Goal: Task Accomplishment & Management: Use online tool/utility

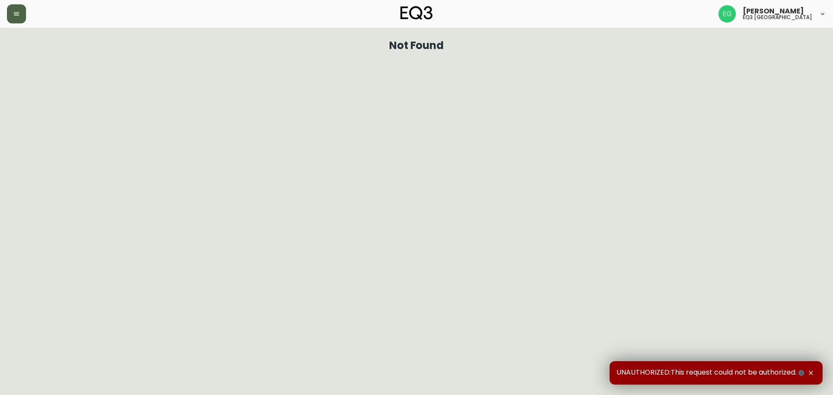
click at [15, 16] on icon "button" at bounding box center [16, 13] width 5 height 3
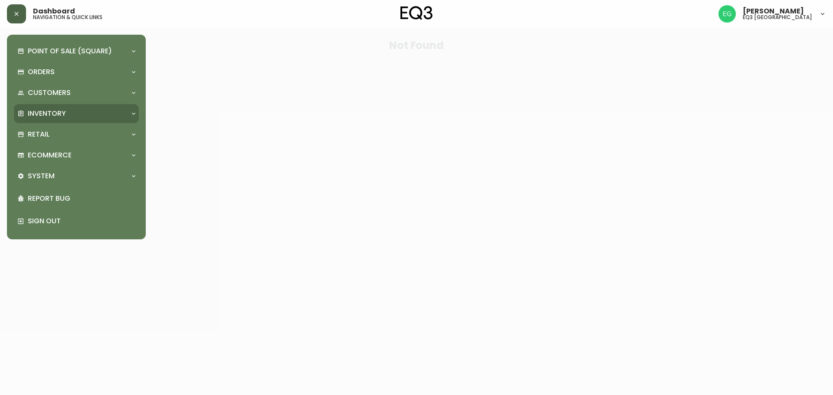
click at [64, 110] on p "Inventory" at bounding box center [47, 114] width 38 height 10
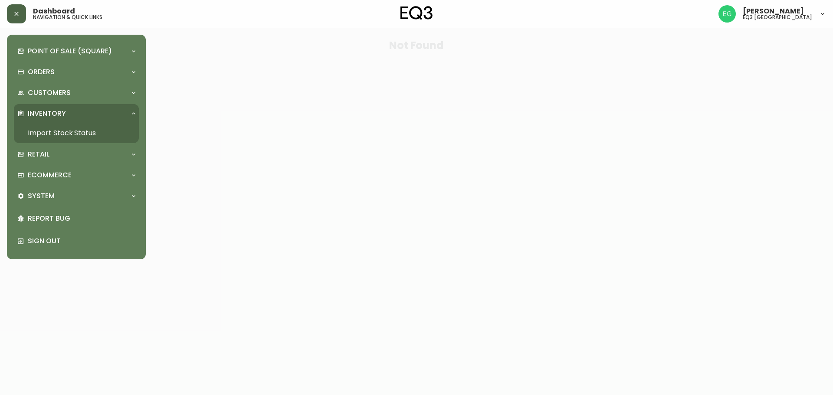
click at [73, 131] on link "Import Stock Status" at bounding box center [76, 133] width 125 height 20
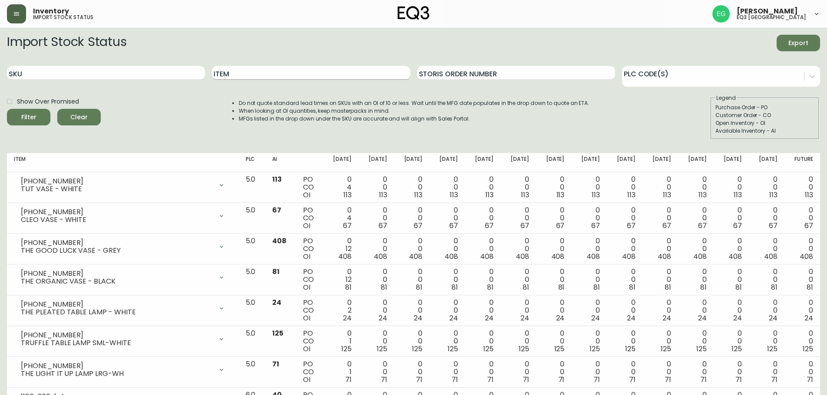
click at [244, 74] on input "Item" at bounding box center [311, 73] width 198 height 14
type input "place"
click at [7, 109] on button "Filter" at bounding box center [28, 117] width 43 height 16
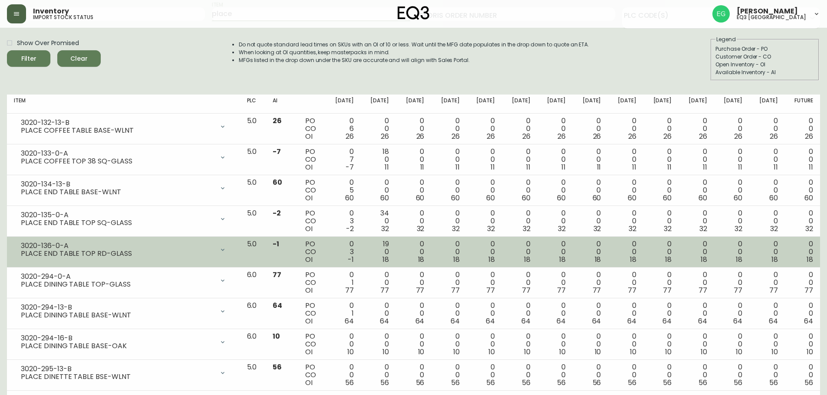
scroll to position [43, 0]
